Goal: Ask a question

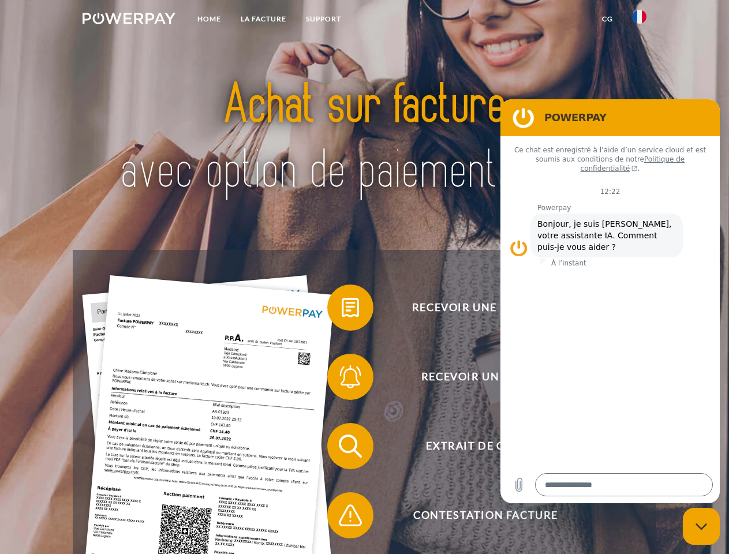
click at [129, 20] on img at bounding box center [129, 19] width 93 height 12
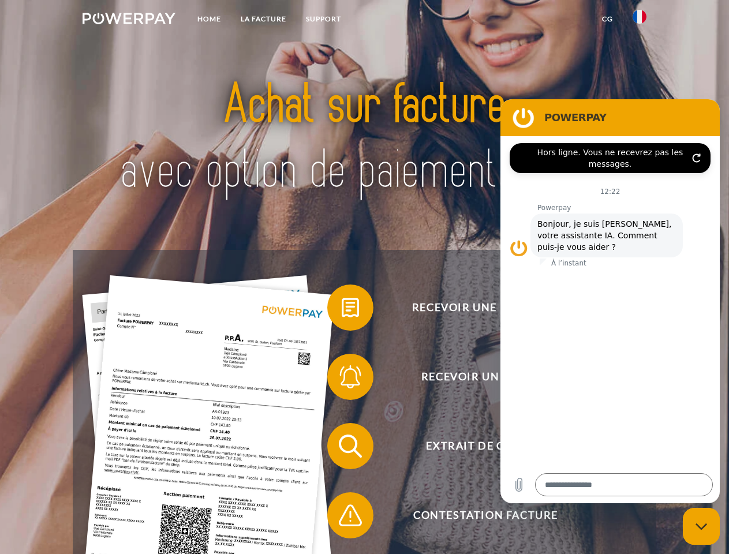
click at [640, 20] on img at bounding box center [640, 17] width 14 height 14
click at [608, 19] on link "CG" at bounding box center [608, 19] width 31 height 21
click at [342, 310] on span at bounding box center [333, 308] width 58 height 58
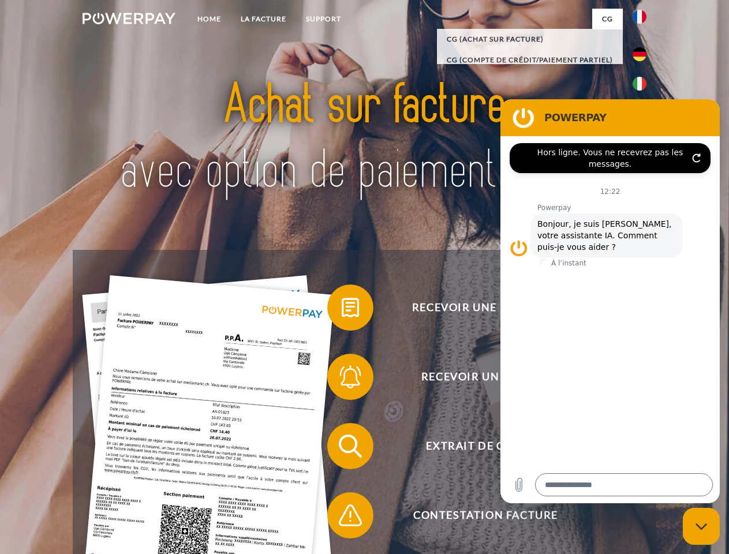
click at [342, 379] on span at bounding box center [333, 377] width 58 height 58
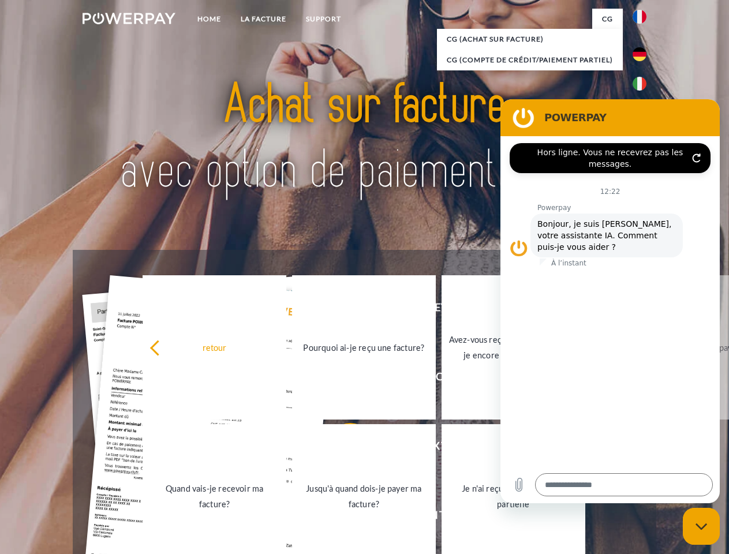
click at [342, 449] on link "Jusqu'à quand dois-je payer ma facture?" at bounding box center [364, 496] width 144 height 144
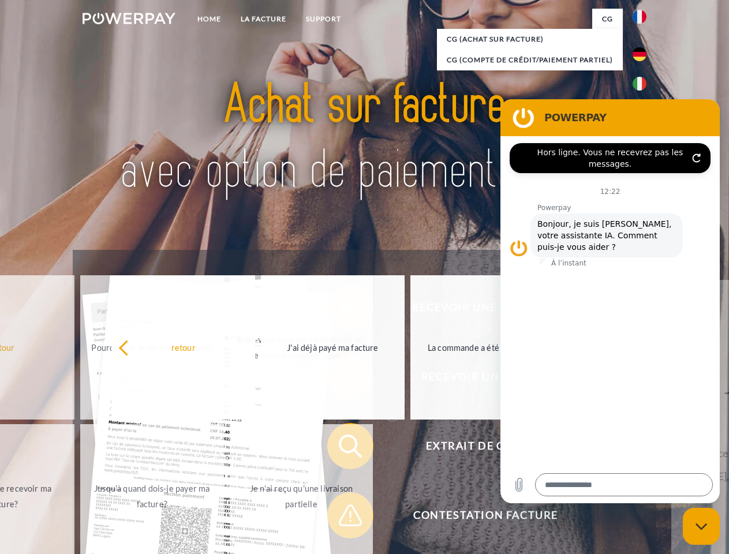
click at [342, 518] on span at bounding box center [333, 516] width 58 height 58
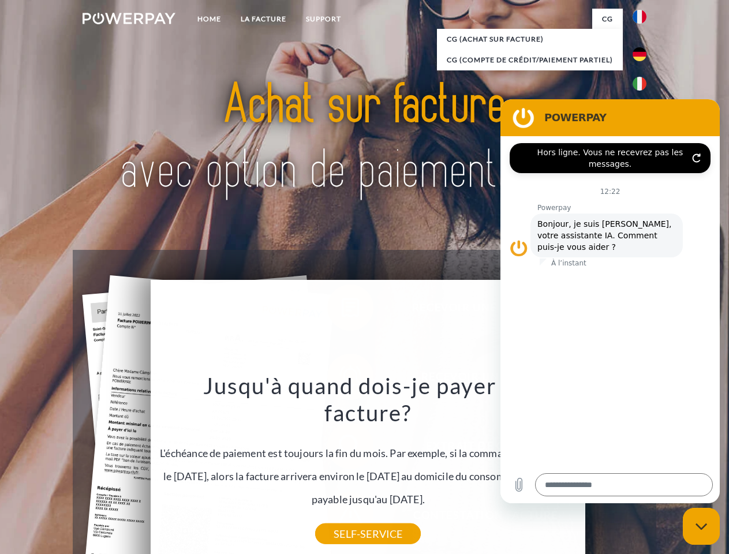
click at [702, 527] on icon "Fermer la fenêtre de messagerie" at bounding box center [702, 527] width 12 height 8
type textarea "*"
